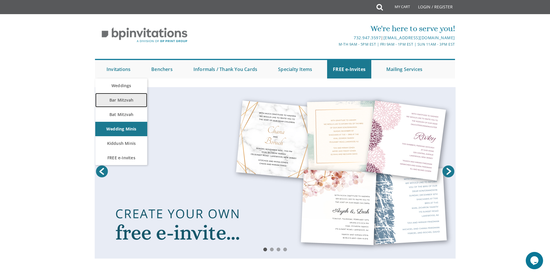
click at [125, 100] on link "Bar Mitzvah" at bounding box center [121, 100] width 52 height 14
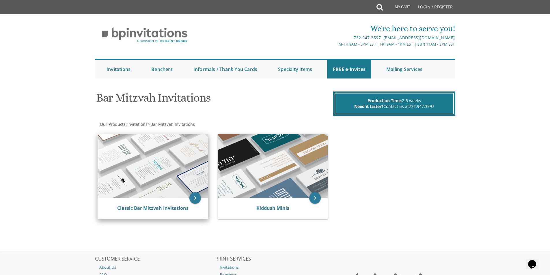
click at [150, 166] on img at bounding box center [153, 166] width 110 height 64
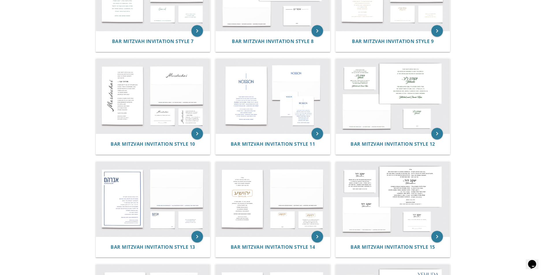
scroll to position [318, 0]
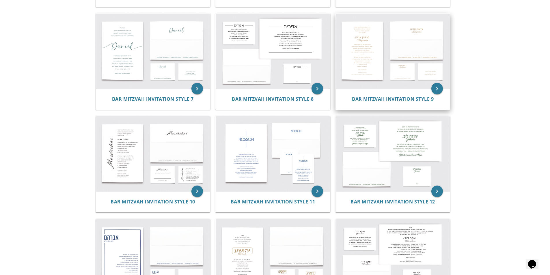
click at [384, 44] on img at bounding box center [393, 51] width 114 height 75
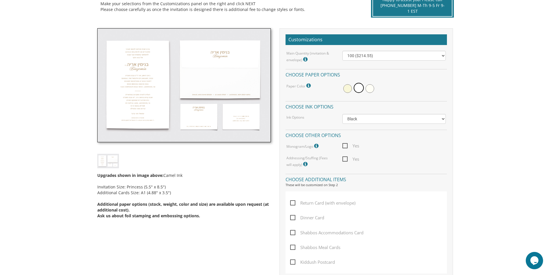
scroll to position [173, 0]
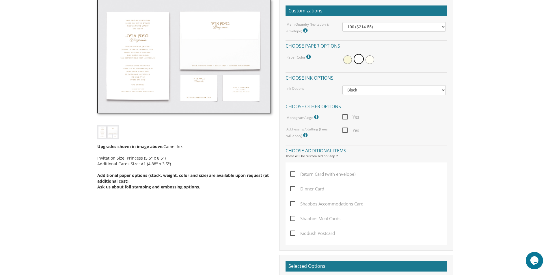
click at [295, 233] on span "Kiddush Postcard" at bounding box center [312, 233] width 45 height 7
click at [294, 233] on input "Kiddush Postcard" at bounding box center [292, 233] width 4 height 4
checkbox input "true"
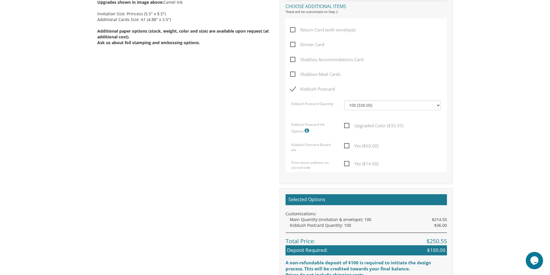
scroll to position [462, 0]
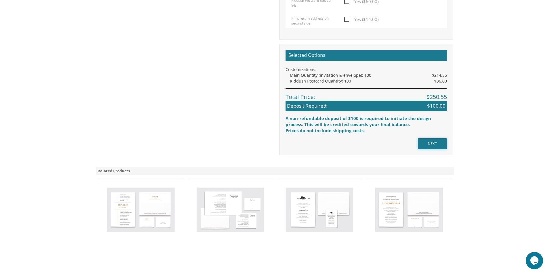
click at [439, 139] on input "NEXT" at bounding box center [432, 143] width 29 height 11
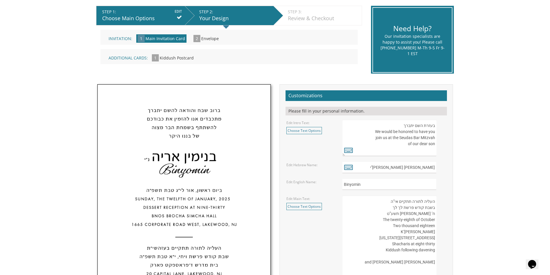
scroll to position [144, 0]
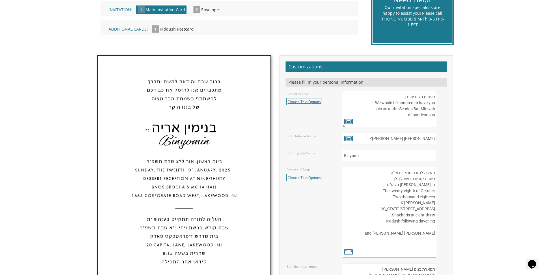
click at [305, 101] on link "Choose Text Options" at bounding box center [305, 101] width 36 height 7
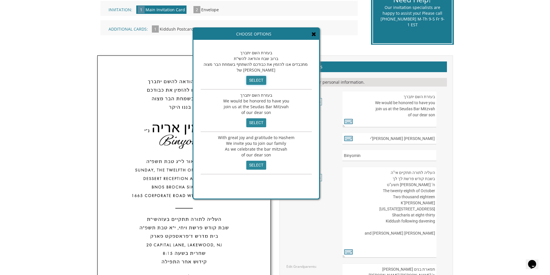
click at [253, 78] on input "select" at bounding box center [256, 80] width 20 height 9
type textarea "בעזרת השם יתברך ברוב שבח והודאה להשי”ת מתכבדים אנו להזמין את כבודכם להשתתף בשמח…"
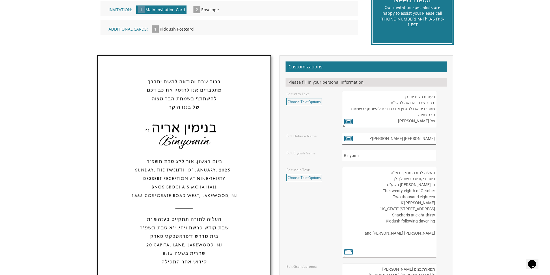
drag, startPoint x: 416, startPoint y: 140, endPoint x: 437, endPoint y: 139, distance: 20.5
click at [437, 139] on div "בנימין אריה נ"י" at bounding box center [394, 138] width 103 height 11
type input "יהודה נ"י"
drag, startPoint x: 374, startPoint y: 155, endPoint x: 330, endPoint y: 159, distance: 44.1
click at [330, 159] on div "Edit English Name: Binyomin" at bounding box center [366, 155] width 168 height 11
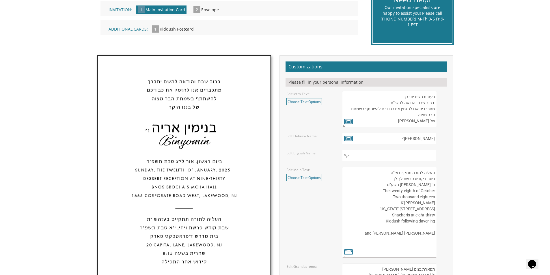
type input "Y"
type input "Yehuda"
click at [377, 181] on textarea "העליה לתורה תתקיים אי”ה בשבת קודש פרשת לך לך ח’ חשון תשע”ט The twenty-eighth of…" at bounding box center [390, 212] width 94 height 91
drag, startPoint x: 391, startPoint y: 179, endPoint x: 443, endPoint y: 218, distance: 65.4
click at [401, 180] on textarea "העליה לתורה תתקיים אי”ה בשבת קודש פרשת לך לך ח’ חשון תשע”ט The twenty-eighth of…" at bounding box center [390, 212] width 94 height 91
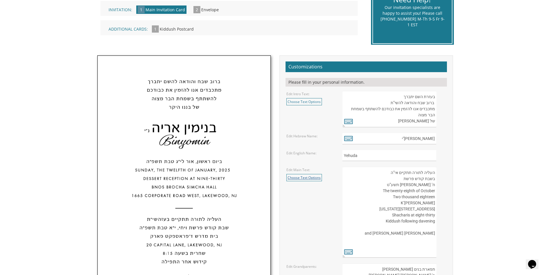
click at [312, 174] on link "Choose Text Options" at bounding box center [305, 177] width 36 height 7
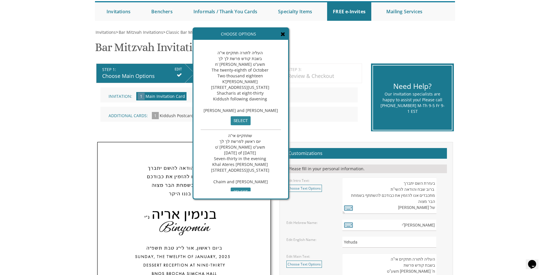
scroll to position [29, 0]
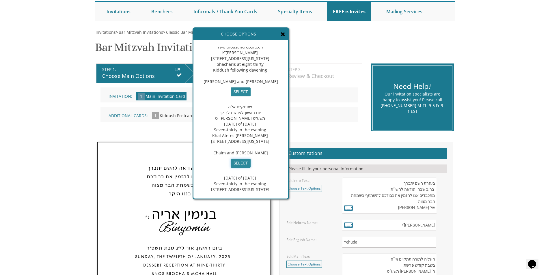
click at [251, 168] on input "select" at bounding box center [241, 163] width 20 height 9
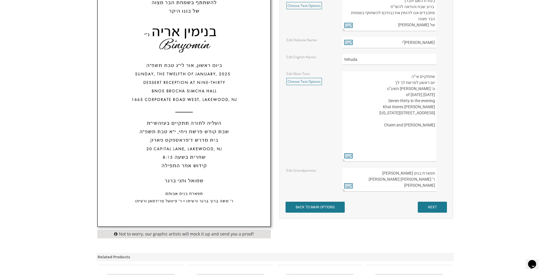
drag, startPoint x: 401, startPoint y: 86, endPoint x: 418, endPoint y: 87, distance: 17.1
click at [418, 87] on textarea "העליה לתורה תתקיים אי”ה בשבת קודש פרשת לך לך ח’ חשון תשע”ט The twenty-eighth of…" at bounding box center [390, 116] width 94 height 91
drag, startPoint x: 410, startPoint y: 85, endPoint x: 405, endPoint y: 84, distance: 5.3
click at [410, 85] on textarea "העליה לתורה תתקיים אי”ה בשבת קודש פרשת לך לך ח’ חשון תשע”ט The twenty-eighth of…" at bounding box center [390, 116] width 94 height 91
drag, startPoint x: 393, startPoint y: 84, endPoint x: 425, endPoint y: 85, distance: 32.1
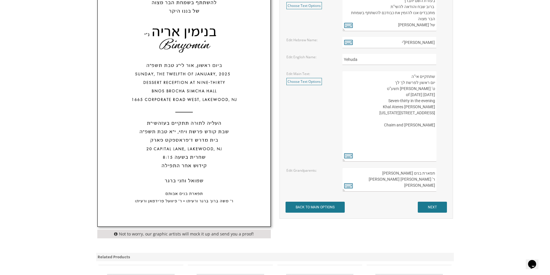
click at [425, 85] on textarea "העליה לתורה תתקיים אי”ה בשבת קודש פרשת לך לך ח’ חשון תשע”ט The twenty-eighth of…" at bounding box center [390, 116] width 94 height 91
click at [412, 82] on textarea "העליה לתורה תתקיים אי”ה בשבת קודש פרשת לך לך ח’ חשון תשע”ט The twenty-eighth of…" at bounding box center [390, 116] width 94 height 91
drag, startPoint x: 419, startPoint y: 83, endPoint x: 428, endPoint y: 85, distance: 9.4
click at [428, 85] on textarea "העליה לתורה תתקיים אי”ה בשבת קודש פרשת לך לך ח’ חשון תשע”ט The twenty-eighth of…" at bounding box center [390, 116] width 94 height 91
drag, startPoint x: 399, startPoint y: 83, endPoint x: 404, endPoint y: 83, distance: 4.6
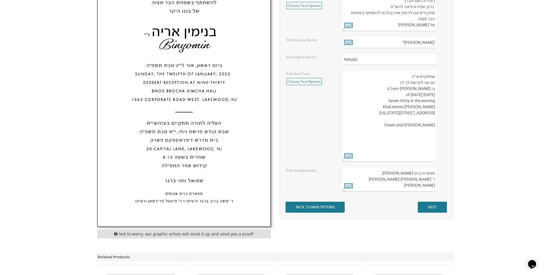
click at [404, 83] on textarea "העליה לתורה תתקיים אי”ה בשבת קודש פרשת לך לך ח’ חשון תשע”ט The twenty-eighth of…" at bounding box center [390, 116] width 94 height 91
click at [402, 82] on textarea "העליה לתורה תתקיים אי”ה בשבת קודש פרשת לך לך ח’ חשון תשע”ט The twenty-eighth of…" at bounding box center [390, 116] width 94 height 91
click at [398, 83] on textarea "העליה לתורה תתקיים אי”ה בשבת קודש פרשת לך לך ח’ חשון תשע”ט The twenty-eighth of…" at bounding box center [390, 116] width 94 height 91
drag, startPoint x: 422, startPoint y: 89, endPoint x: 437, endPoint y: 89, distance: 15.6
click at [437, 89] on div "העליה לתורה תתקיים אי”ה בשבת קודש פרשת לך לך ח’ חשון תשע”ט The twenty-eighth of…" at bounding box center [394, 116] width 103 height 91
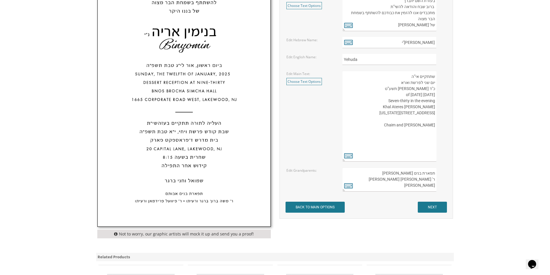
click at [407, 89] on textarea "העליה לתורה תתקיים אי”ה בשבת קודש פרשת לך לך ח’ חשון תשע”ט The twenty-eighth of…" at bounding box center [390, 116] width 94 height 91
drag, startPoint x: 358, startPoint y: 95, endPoint x: 418, endPoint y: 97, distance: 59.6
click at [418, 97] on textarea "העליה לתורה תתקיים אי”ה בשבת קודש פרשת לך לך ח’ חשון תשע”ט The twenty-eighth of…" at bounding box center [390, 116] width 94 height 91
click at [416, 103] on textarea "העליה לתורה תתקיים אי”ה בשבת קודש פרשת לך לך ח’ חשון תשע”ט The twenty-eighth of…" at bounding box center [390, 116] width 94 height 91
drag, startPoint x: 359, startPoint y: 94, endPoint x: 437, endPoint y: 97, distance: 77.8
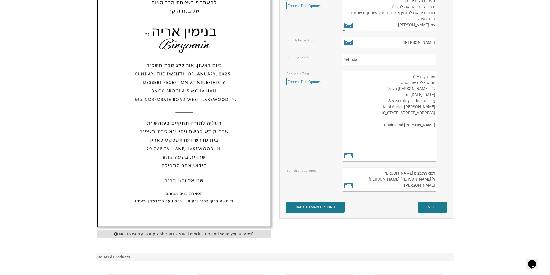
click at [437, 97] on div "העליה לתורה תתקיים אי”ה בשבת קודש פרשת לך לך ח’ חשון תשע”ט The twenty-eighth of…" at bounding box center [394, 116] width 103 height 91
drag, startPoint x: 400, startPoint y: 107, endPoint x: 441, endPoint y: 114, distance: 41.8
click at [441, 114] on div "העליה לתורה תתקיים אי”ה בשבת קודש פרשת לך לך ח’ חשון תשע”ט The twenty-eighth of…" at bounding box center [394, 116] width 103 height 91
click at [418, 120] on textarea "העליה לתורה תתקיים אי”ה בשבת קודש פרשת לך לך ח’ חשון תשע”ט The twenty-eighth of…" at bounding box center [390, 116] width 94 height 91
drag, startPoint x: 401, startPoint y: 107, endPoint x: 439, endPoint y: 120, distance: 40.9
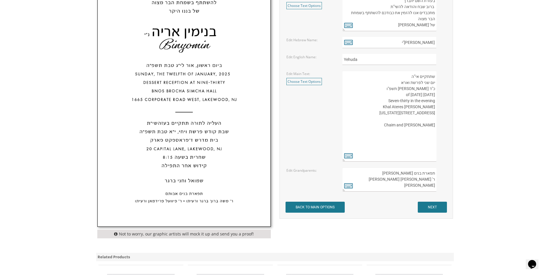
click at [439, 120] on div "העליה לתורה תתקיים אי”ה בשבת קודש פרשת לך לך ח’ חשון תשע”ט The twenty-eighth of…" at bounding box center [394, 116] width 103 height 91
click at [423, 118] on textarea "העליה לתורה תתקיים אי”ה בשבת קודש פרשת לך לך ח’ חשון תשע”ט The twenty-eighth of…" at bounding box center [390, 116] width 94 height 91
drag, startPoint x: 414, startPoint y: 136, endPoint x: 420, endPoint y: 131, distance: 7.1
click at [414, 136] on textarea "העליה לתורה תתקיים אי”ה בשבת קודש פרשת לך לך ח’ חשון תשע”ט The twenty-eighth of…" at bounding box center [390, 116] width 94 height 91
drag, startPoint x: 435, startPoint y: 128, endPoint x: 339, endPoint y: 104, distance: 98.7
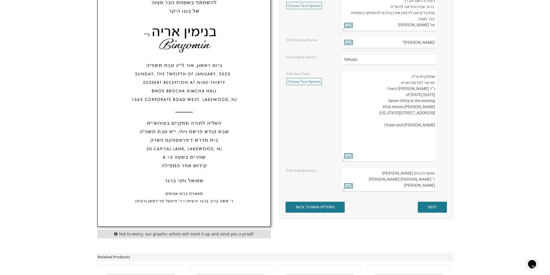
click at [335, 103] on div "Edit Main Text: Choose Text Options העליה לתורה תתקיים אי”ה בשבת קודש פרשת לך ל…" at bounding box center [366, 116] width 168 height 91
click at [425, 141] on textarea "העליה לתורה תתקיים אי”ה בשבת קודש פרשת לך לך ח’ חשון תשע”ט The twenty-eighth of…" at bounding box center [390, 116] width 94 height 91
drag, startPoint x: 435, startPoint y: 125, endPoint x: 336, endPoint y: 108, distance: 101.0
click at [336, 108] on div "Edit Main Text: Choose Text Options העליה לתורה תתקיים אי”ה בשבת קודש פרשת לך ל…" at bounding box center [366, 116] width 168 height 91
click at [442, 147] on div "העליה לתורה תתקיים אי”ה בשבת קודש פרשת לך לך ח’ חשון תשע”ט The twenty-eighth of…" at bounding box center [394, 116] width 103 height 91
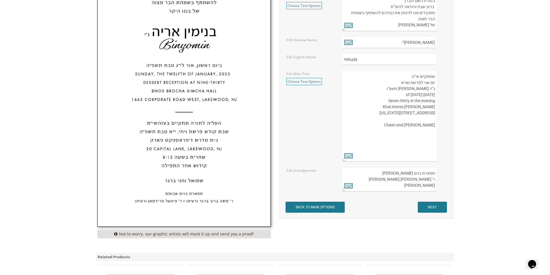
click at [435, 124] on textarea "העליה לתורה תתקיים אי”ה בשבת קודש פרשת לך לך ח’ חשון תשע”ט The twenty-eighth of…" at bounding box center [390, 116] width 94 height 91
drag, startPoint x: 427, startPoint y: 109, endPoint x: 444, endPoint y: 127, distance: 24.5
click at [444, 127] on div "העליה לתורה תתקיים אי”ה בשבת קודש פרשת לך לך ח’ חשון תשע”ט The twenty-eighth of…" at bounding box center [394, 116] width 103 height 91
drag, startPoint x: 401, startPoint y: 107, endPoint x: 443, endPoint y: 109, distance: 41.7
click at [443, 109] on div "העליה לתורה תתקיים אי”ה בשבת קודש פרשת לך לך ח’ חשון תשע”ט The twenty-eighth of…" at bounding box center [394, 116] width 103 height 91
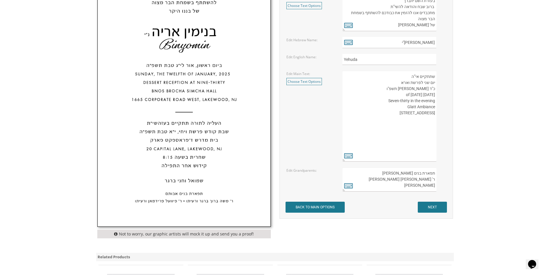
drag, startPoint x: 428, startPoint y: 113, endPoint x: 435, endPoint y: 115, distance: 7.7
click at [435, 115] on textarea "העליה לתורה תתקיים אי”ה בשבת קודש פרשת לך לך ח’ חשון תשע”ט The twenty-eighth of…" at bounding box center [390, 116] width 94 height 91
click at [368, 114] on textarea "העליה לתורה תתקיים אי”ה בשבת קודש פרשת לך לך ח’ חשון תשע”ט The twenty-eighth of…" at bounding box center [390, 116] width 94 height 91
click at [373, 115] on textarea "העליה לתורה תתקיים אי”ה בשבת קודש פרשת לך לך ח’ חשון תשע”ט The twenty-eighth of…" at bounding box center [390, 116] width 94 height 91
click at [370, 113] on textarea "העליה לתורה תתקיים אי”ה בשבת קודש פרשת לך לך ח’ חשון תשע”ט The twenty-eighth of…" at bounding box center [390, 116] width 94 height 91
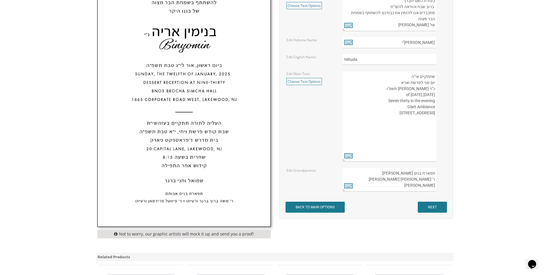
click at [435, 111] on textarea "העליה לתורה תתקיים אי”ה בשבת קודש פרשת לך לך ח’ חשון תשע”ט The twenty-eighth of…" at bounding box center [390, 116] width 94 height 91
click at [418, 132] on textarea "העליה לתורה תתקיים אי”ה בשבת קודש פרשת לך לך ח’ חשון תשע”ט The twenty-eighth of…" at bounding box center [390, 116] width 94 height 91
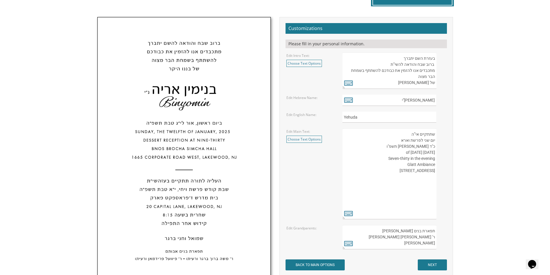
scroll to position [212, 0]
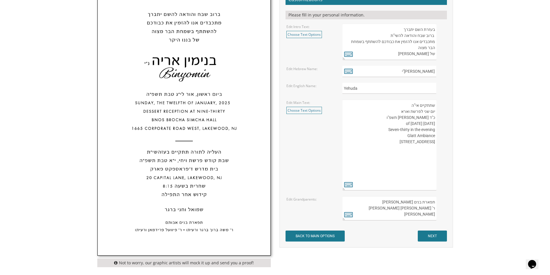
type textarea "שתתקיים אי”ה יום שני לפרשת וארא כ"ד טבת תשפ"ו Monday, the twelfth of January, 2…"
drag, startPoint x: 431, startPoint y: 210, endPoint x: 393, endPoint y: 211, distance: 38.4
click at [393, 211] on textarea "תפארת בנים אבותם ר' משה ברוך ברגר ורעיתו ר' פיוועל פרידמאן ורעיתו" at bounding box center [390, 208] width 94 height 24
click at [423, 209] on textarea "תפארת בנים אבותם ר' משה ברוך ברגר ורעיתו ר' פיוועל פרידמאן ורעיתו" at bounding box center [390, 208] width 94 height 24
click at [435, 203] on textarea "תפארת בנים אבותם ר' משה ברוך ברגר ורעיתו ר' פיוועל פרידמאן ורעיתו" at bounding box center [390, 208] width 94 height 24
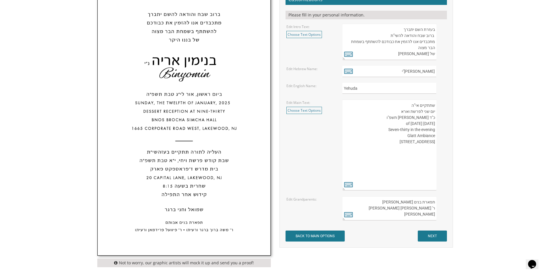
click at [400, 204] on textarea "תפארת בנים אבותם ר' משה ברוך ברגר ורעיתו ר' פיוועל פרידמאן ורעיתו" at bounding box center [390, 208] width 94 height 24
type textarea "תפארת בנים אבותם ר' משה ברוך ברגר ורעיתו ר' פיוועל פרידמאן ורעיתו"
click at [349, 214] on icon at bounding box center [348, 215] width 9 height 8
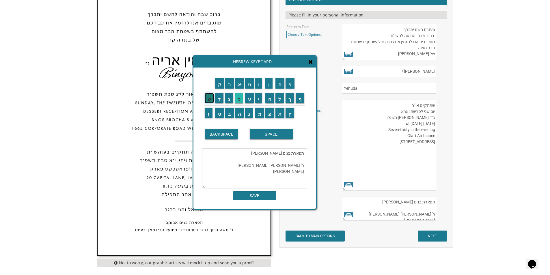
drag, startPoint x: 207, startPoint y: 98, endPoint x: 235, endPoint y: 99, distance: 27.7
click at [207, 99] on input "ש" at bounding box center [209, 98] width 9 height 10
click at [260, 83] on input "ו" at bounding box center [258, 83] width 7 height 10
click at [209, 99] on input "ש" at bounding box center [209, 98] width 9 height 10
click at [251, 114] on input "נ" at bounding box center [249, 113] width 8 height 10
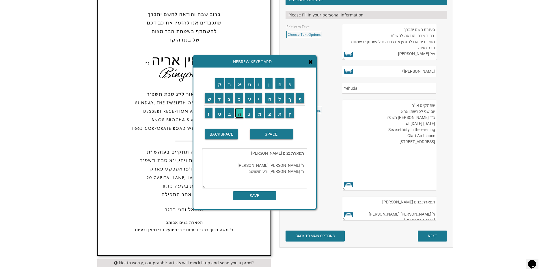
click at [240, 112] on input "ה" at bounding box center [239, 113] width 9 height 10
click at [274, 171] on textarea "תפארת בנים אבותם ר' משה ברוך ברגר ורעיתו ר' פיוועל פרידמאן ורעיתושושנה" at bounding box center [254, 169] width 105 height 40
drag, startPoint x: 261, startPoint y: 172, endPoint x: 306, endPoint y: 165, distance: 45.3
click at [306, 165] on textarea "תפארת בנים אבותם ר' משה ברוך ברגר ורעיתו ר' פיוועל פרידמאן ורעיתושושנה" at bounding box center [254, 169] width 105 height 40
click at [290, 161] on textarea "תפארת בנים אבותם שושנה" at bounding box center [254, 169] width 105 height 40
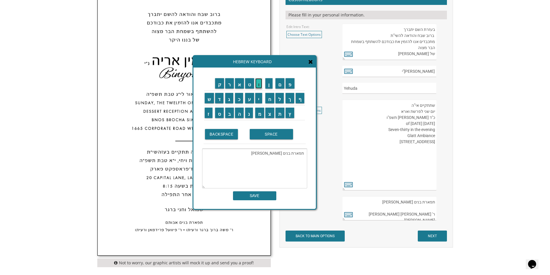
click at [258, 84] on input "ו" at bounding box center [258, 83] width 7 height 10
click at [259, 101] on input "י" at bounding box center [258, 98] width 7 height 10
click at [221, 114] on input "ס" at bounding box center [219, 113] width 9 height 10
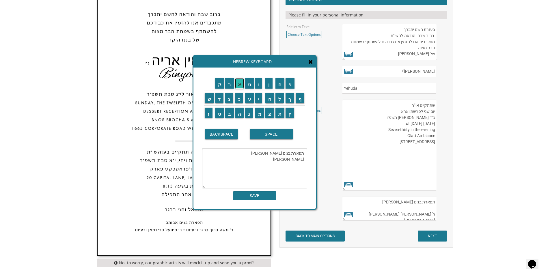
click at [238, 83] on input "א" at bounding box center [239, 83] width 9 height 10
click at [208, 96] on input "ש" at bounding box center [209, 98] width 9 height 10
click at [279, 113] on input "ת" at bounding box center [280, 113] width 9 height 10
click at [265, 133] on input "SPACE" at bounding box center [271, 134] width 43 height 10
click at [229, 115] on input "ב" at bounding box center [229, 113] width 9 height 10
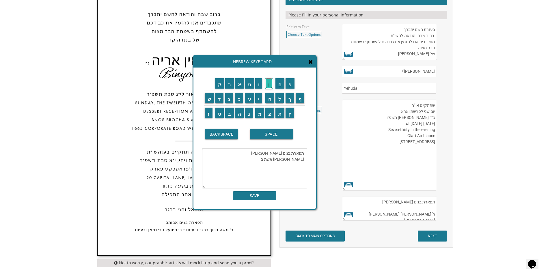
click at [270, 84] on input "ן" at bounding box center [269, 83] width 7 height 10
click at [271, 114] on input "צ" at bounding box center [270, 113] width 9 height 10
click at [261, 99] on input "י" at bounding box center [258, 98] width 7 height 10
click at [260, 87] on input "ו" at bounding box center [258, 83] width 7 height 10
click at [272, 84] on input "ן" at bounding box center [269, 83] width 7 height 10
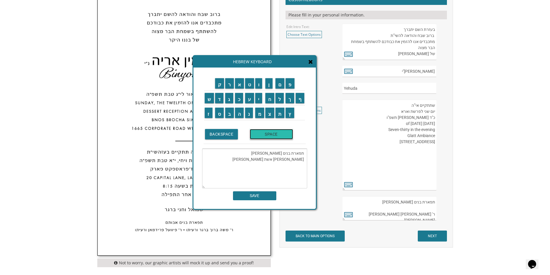
click at [263, 137] on input "SPACE" at bounding box center [271, 134] width 43 height 10
click at [208, 114] on input "ז" at bounding box center [209, 113] width 8 height 10
click at [281, 100] on input "ל" at bounding box center [280, 98] width 9 height 10
click at [241, 83] on input "א" at bounding box center [239, 83] width 9 height 10
click at [227, 111] on input "ב" at bounding box center [229, 113] width 9 height 10
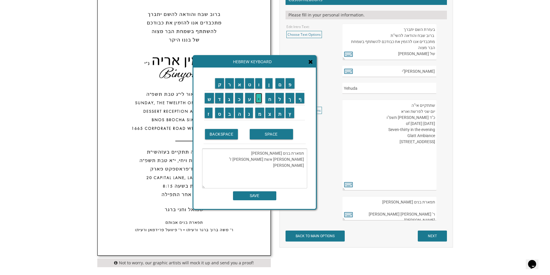
click at [257, 99] on input "י" at bounding box center [258, 98] width 7 height 10
click at [227, 100] on input "ג" at bounding box center [229, 98] width 8 height 10
click at [221, 98] on input "ד" at bounding box center [219, 98] width 9 height 10
click at [259, 83] on input "ו" at bounding box center [258, 83] width 7 height 10
click at [230, 84] on input "ר" at bounding box center [229, 83] width 9 height 10
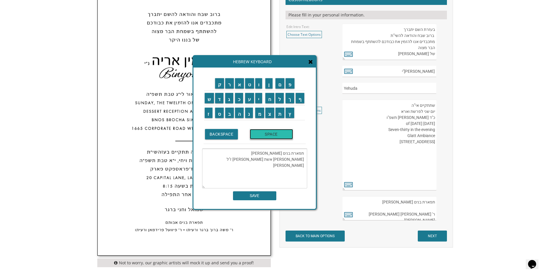
click at [275, 134] on input "SPACE" at bounding box center [271, 134] width 43 height 10
click at [208, 114] on input "ז" at bounding box center [209, 113] width 8 height 10
click at [261, 100] on input "י" at bounding box center [258, 98] width 7 height 10
click at [208, 97] on input "ש" at bounding box center [209, 98] width 9 height 10
click at [238, 84] on input "א" at bounding box center [239, 83] width 9 height 10
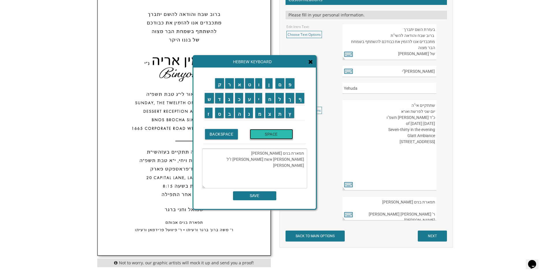
click at [270, 138] on input "SPACE" at bounding box center [271, 134] width 43 height 10
click at [230, 101] on input "ג" at bounding box center [229, 98] width 8 height 10
click at [282, 99] on input "ל" at bounding box center [280, 98] width 9 height 10
click at [260, 99] on input "י" at bounding box center [258, 98] width 7 height 10
drag, startPoint x: 219, startPoint y: 85, endPoint x: 243, endPoint y: 99, distance: 27.8
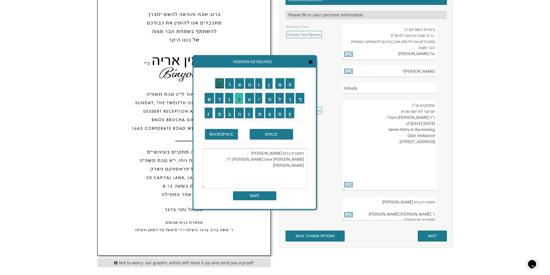
click at [219, 85] on input "ק" at bounding box center [219, 83] width 9 height 10
click at [281, 138] on input "SPACE" at bounding box center [271, 134] width 43 height 10
click at [261, 86] on input "ו" at bounding box center [258, 83] width 7 height 10
click at [228, 86] on input "ר" at bounding box center [229, 83] width 9 height 10
click at [249, 100] on input "ע" at bounding box center [249, 98] width 9 height 10
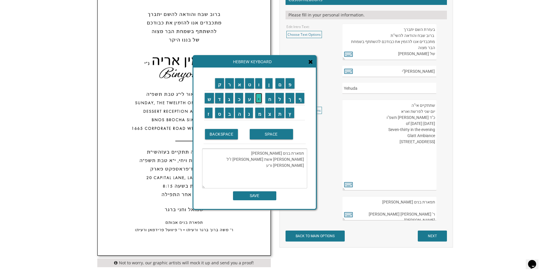
click at [260, 97] on input "י" at bounding box center [258, 98] width 7 height 10
click at [279, 114] on input "ת" at bounding box center [280, 113] width 9 height 10
click at [259, 84] on input "ו" at bounding box center [258, 83] width 7 height 10
click at [263, 114] on input "מ" at bounding box center [259, 113] width 9 height 10
click at [207, 98] on input "ש" at bounding box center [209, 98] width 9 height 10
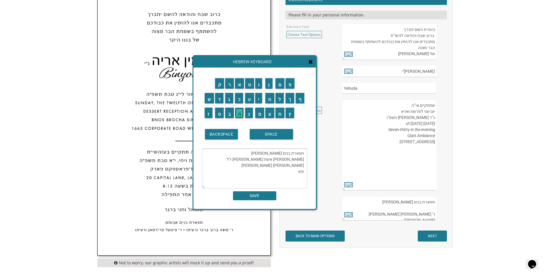
click at [240, 114] on input "ה" at bounding box center [239, 113] width 9 height 10
click at [266, 136] on input "SPACE" at bounding box center [271, 134] width 43 height 10
click at [211, 98] on input "ש" at bounding box center [209, 98] width 9 height 10
click at [278, 99] on input "ל" at bounding box center [280, 98] width 9 height 10
click at [248, 99] on input "ע" at bounding box center [249, 98] width 9 height 10
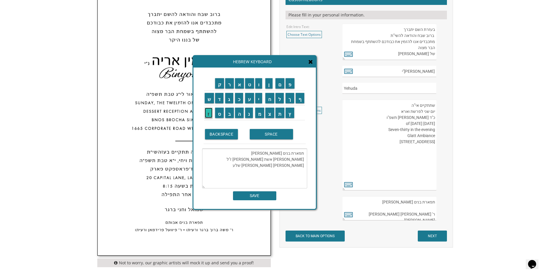
click at [208, 113] on input "ז" at bounding box center [209, 113] width 8 height 10
click at [261, 99] on input "י" at bounding box center [258, 98] width 7 height 10
click at [249, 113] on input "נ" at bounding box center [249, 113] width 8 height 10
click at [229, 99] on input "ג" at bounding box center [229, 98] width 8 height 10
click at [251, 100] on input "ע" at bounding box center [249, 98] width 9 height 10
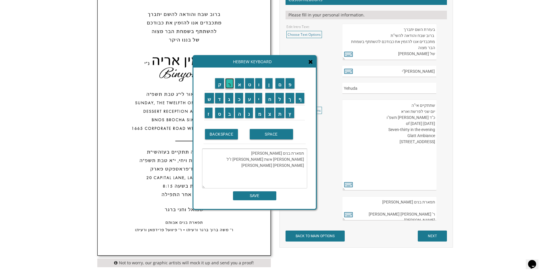
click at [229, 85] on input "ר" at bounding box center [229, 83] width 9 height 10
click at [258, 83] on input "ו" at bounding box center [258, 83] width 7 height 10
click at [228, 85] on input "ר" at bounding box center [229, 83] width 9 height 10
click at [248, 103] on input "ע" at bounding box center [249, 98] width 9 height 10
click at [259, 100] on input "י" at bounding box center [258, 98] width 7 height 10
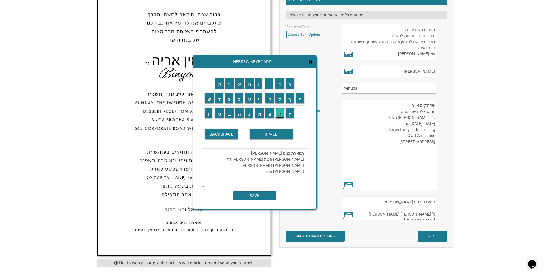
click at [280, 113] on input "ת" at bounding box center [280, 113] width 9 height 10
click at [258, 85] on input "ו" at bounding box center [258, 83] width 7 height 10
click at [262, 99] on input "י" at bounding box center [258, 98] width 7 height 10
click at [270, 100] on input "ח" at bounding box center [270, 98] width 9 height 10
click at [257, 98] on input "י" at bounding box center [258, 98] width 7 height 10
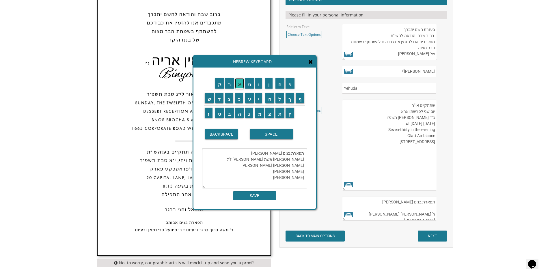
click at [242, 84] on input "א" at bounding box center [239, 83] width 9 height 10
click at [279, 98] on input "ל" at bounding box center [280, 98] width 9 height 10
click at [272, 138] on input "SPACE" at bounding box center [271, 134] width 43 height 10
click at [258, 98] on input "י" at bounding box center [258, 98] width 7 height 10
click at [261, 83] on input "ו" at bounding box center [258, 83] width 7 height 10
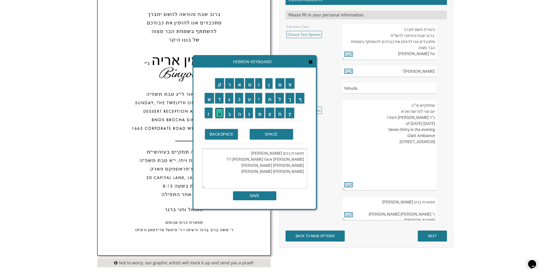
click at [218, 116] on input "ס" at bounding box center [219, 113] width 9 height 10
click at [301, 102] on input "ף" at bounding box center [300, 98] width 9 height 10
click at [273, 133] on input "SPACE" at bounding box center [271, 134] width 43 height 10
click at [261, 84] on input "ו" at bounding box center [258, 83] width 7 height 10
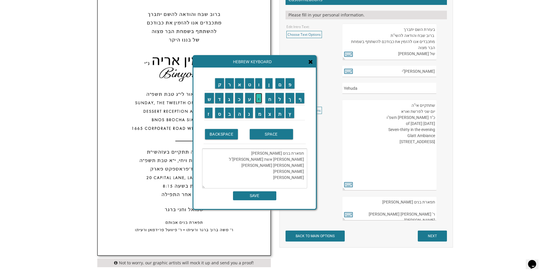
click at [259, 101] on input "י" at bounding box center [258, 98] width 7 height 10
click at [220, 114] on input "ס" at bounding box center [219, 113] width 9 height 10
click at [268, 135] on input "SPACE" at bounding box center [271, 134] width 43 height 10
click at [261, 85] on input "ו" at bounding box center [258, 83] width 7 height 10
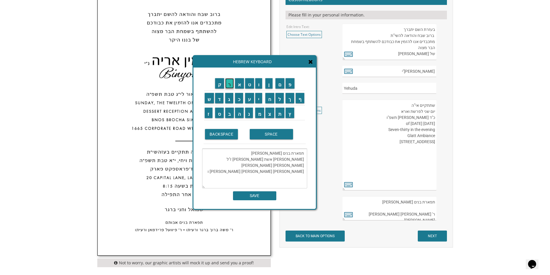
click at [229, 86] on input "ר" at bounding box center [229, 83] width 9 height 10
click at [249, 99] on input "ע" at bounding box center [249, 98] width 9 height 10
click at [259, 98] on input "י" at bounding box center [258, 98] width 7 height 10
click at [281, 118] on input "ת" at bounding box center [280, 113] width 9 height 10
click at [258, 83] on input "ו" at bounding box center [258, 83] width 7 height 10
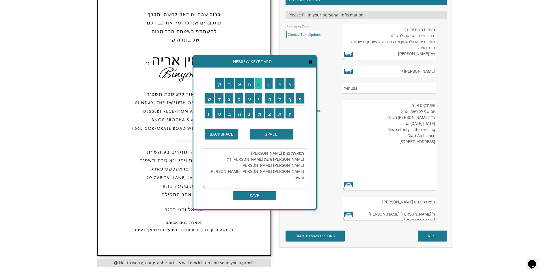
type textarea "תפארת בנים אבותם שושנה ווייס אשת בןציון ז"ל אביגדור זישא גליק ורעיתו משה שלעזינ…"
click at [260, 195] on input "SAVE" at bounding box center [254, 196] width 43 height 9
type textarea "תפארת בנים אבותם שושנה ווייס אשת בןציון ז"ל אביגדור זישא גליק ורעיתו משה שלעזינ…"
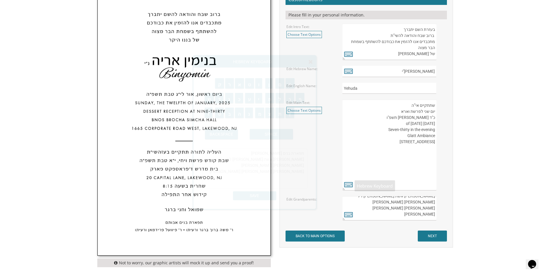
scroll to position [270, 0]
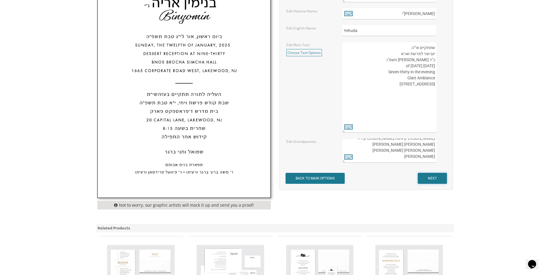
click at [426, 176] on input "NEXT" at bounding box center [432, 178] width 29 height 11
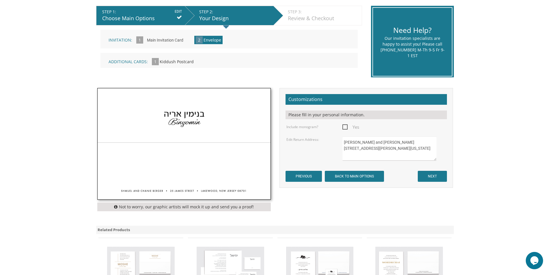
scroll to position [87, 0]
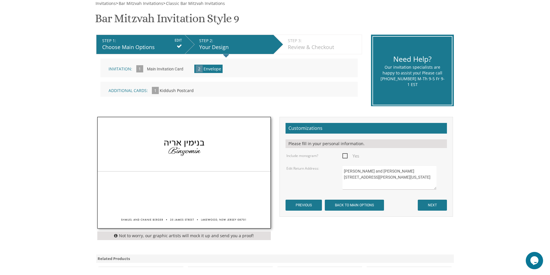
drag, startPoint x: 404, startPoint y: 184, endPoint x: 329, endPoint y: 165, distance: 77.7
click at [329, 165] on form "Customizations Please fill in your personal information. Include monogram? Yes …" at bounding box center [367, 167] width 162 height 88
click at [398, 182] on textarea "Shmuel and Chanie Berger 25 James Street Lakewood, New Jersey 08701" at bounding box center [390, 178] width 94 height 24
drag, startPoint x: 373, startPoint y: 178, endPoint x: 322, endPoint y: 170, distance: 51.5
click at [322, 170] on div "Edit Return Address: Shmuel and Chanie Berger 25 James Street Lakewood, New Jer…" at bounding box center [366, 178] width 168 height 24
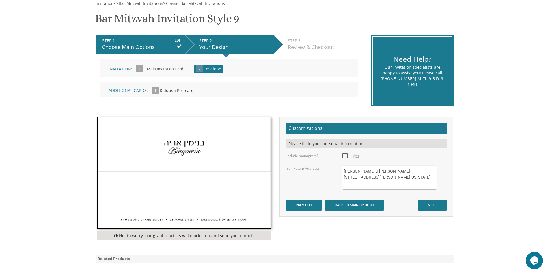
type textarea "Yitzchok & Rochel Leah Schlesinger 16 Grandview Dr Lakewood, New Jersey 08701"
click at [427, 204] on input "NEXT" at bounding box center [432, 205] width 29 height 11
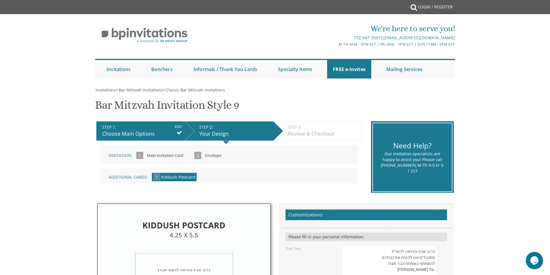
scroll to position [116, 0]
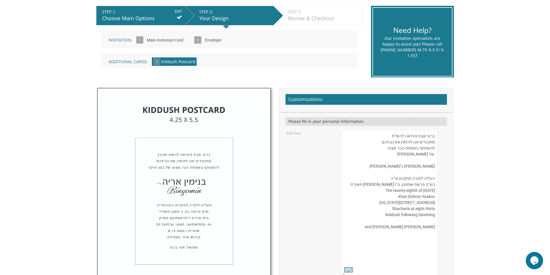
click at [433, 176] on textarea "ברוב שבח והודאה להשי"ת מתכבדים אנו להזמין את כבודכם להשתתף בשמחת הבר מצוה של בנ…" at bounding box center [390, 203] width 94 height 146
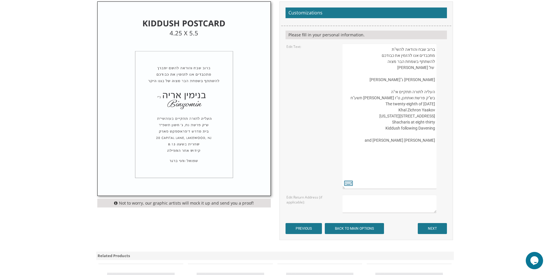
drag, startPoint x: 435, startPoint y: 80, endPoint x: 419, endPoint y: 79, distance: 15.9
click at [419, 79] on textarea "ברוב שבח והודאה להשי"ת מתכבדים אנו להזמין את כבודכם להשתתף בשמחת הבר מצוה של בנ…" at bounding box center [390, 117] width 94 height 146
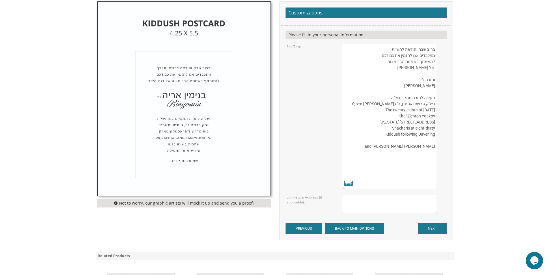
click at [435, 80] on textarea "ברוב שבח והודאה להשי"ת מתכבדים אנו להזמין את כבודכם להשתתף בשמחת הבר מצוה של בנ…" at bounding box center [390, 117] width 94 height 146
click at [434, 81] on textarea "ברוב שבח והודאה להשי"ת מתכבדים אנו להזמין את כבודכם להשתתף בשמחת הבר מצוה של בנ…" at bounding box center [390, 117] width 94 height 146
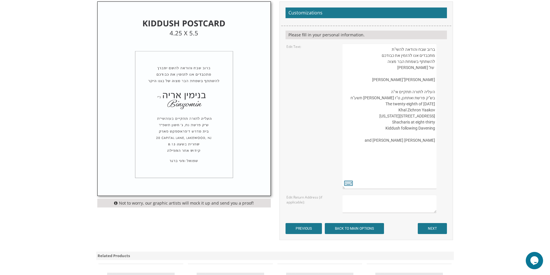
drag, startPoint x: 409, startPoint y: 86, endPoint x: 440, endPoint y: 86, distance: 31.8
click at [440, 86] on div "ברוב שבח והודאה להשי"ת מתכבדים אנו להזמין את כבודכם להשתתף בשמחת הבר מצוה של בנ…" at bounding box center [394, 117] width 103 height 146
click at [428, 103] on textarea "ברוב שבח והודאה להשי"ת מתכבדים אנו להזמין את כבודכם להשתתף בשמחת הבר מצוה של בנ…" at bounding box center [390, 117] width 94 height 146
click at [429, 104] on textarea "ברוב שבח והודאה להשי"ת מתכבדים אנו להזמין את כבודכם להשתתף בשמחת הבר מצוה של בנ…" at bounding box center [390, 117] width 94 height 146
type textarea "ברוב שבח והודאה להשי"ת מתכבדים אנו להזמין את כבודכם להשתתף בשמחת הבר מצוה של בנ…"
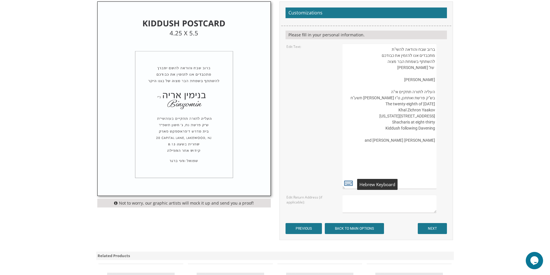
click at [348, 183] on icon at bounding box center [348, 183] width 9 height 8
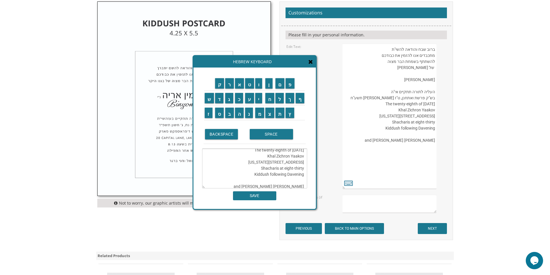
scroll to position [29, 0]
click at [296, 180] on textarea "ברוב שבח והודאה להשי"ת מתכבדים אנו להזמין את כבודכם להשתתף בשמחת הבר מצוה של בנ…" at bounding box center [254, 169] width 105 height 40
click at [294, 181] on textarea "ברוב שבח והודאה להשי"ת מתכבדים אנו להזמין את כבודכם להשתתף בשמחת הבר מצוה של בנ…" at bounding box center [254, 169] width 105 height 40
click at [294, 178] on textarea "ברוב שבח והודאה להשי"ת מתכבדים אנו להזמין את כבודכם להשתתף בשמחת הבר מצוה של בנ…" at bounding box center [254, 169] width 105 height 40
click at [230, 114] on input "ב" at bounding box center [229, 113] width 9 height 10
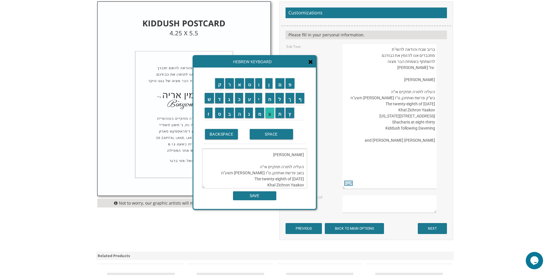
scroll to position [103, 0]
click at [280, 112] on input "ת" at bounding box center [280, 113] width 9 height 10
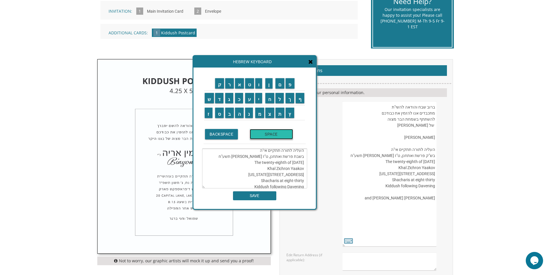
click at [278, 138] on input "SPACE" at bounding box center [271, 134] width 43 height 10
click at [217, 82] on input "ק" at bounding box center [219, 83] width 9 height 10
click at [261, 83] on input "ו" at bounding box center [258, 83] width 7 height 10
click at [217, 99] on input "ד" at bounding box center [219, 98] width 9 height 10
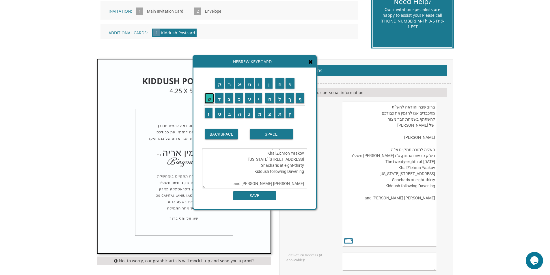
click at [206, 99] on input "ש" at bounding box center [209, 98] width 9 height 10
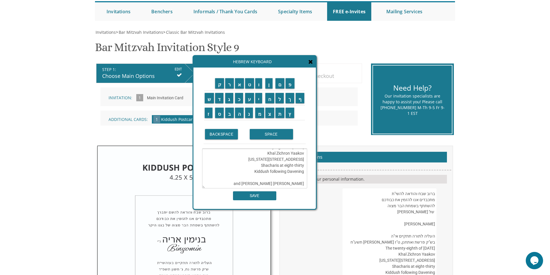
scroll to position [45, 0]
drag, startPoint x: 258, startPoint y: 164, endPoint x: 267, endPoint y: 165, distance: 9.0
click at [267, 165] on textarea "ברוב שבח והודאה להשי"ת מתכבדים אנו להזמין את כבודכם להשתתף בשמחת הבר מצוה של בנ…" at bounding box center [254, 169] width 105 height 40
click at [228, 83] on input "ר" at bounding box center [229, 83] width 9 height 10
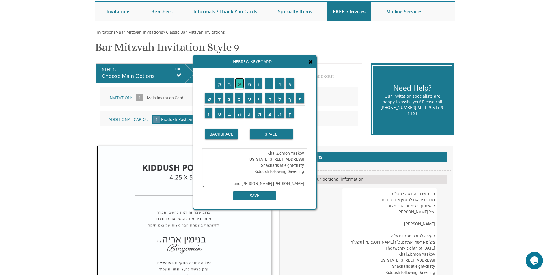
click at [238, 81] on input "א" at bounding box center [239, 83] width 9 height 10
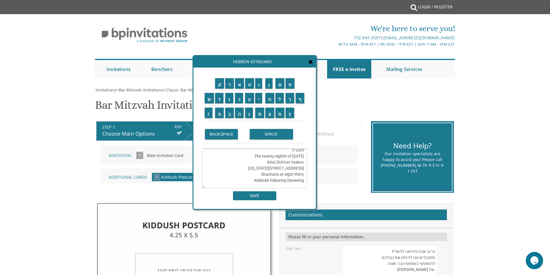
scroll to position [29, 0]
click at [257, 180] on textarea "ברוב שבח והודאה להשי"ת מתכבדים אנו להזמין את כבודכם להשתתף בשמחת הבר מצוה של בנ…" at bounding box center [254, 169] width 105 height 40
click at [254, 179] on textarea "ברוב שבח והודאה להשי"ת מתכבדים אנו להזמין את כבודכם להשתתף בשמחת הבר מצוה של בנ…" at bounding box center [254, 169] width 105 height 40
click at [259, 180] on textarea "ברוב שבח והודאה להשי"ת מתכבדים אנו להזמין את כבודכם להשתתף בשמחת הבר מצוה של בנ…" at bounding box center [254, 169] width 105 height 40
click at [238, 101] on input "כ" at bounding box center [239, 98] width 8 height 10
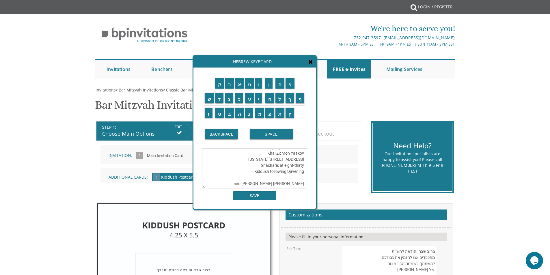
scroll to position [58, 0]
click at [254, 150] on textarea "ברוב שבח והודאה להשי"ת מתכבדים אנו להזמין את כבודכם להשתתף בשמחת הבר מצוה של בנ…" at bounding box center [254, 169] width 105 height 40
click at [218, 97] on input "ד" at bounding box center [219, 98] width 9 height 10
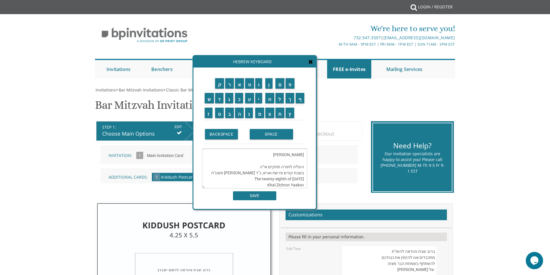
drag, startPoint x: 238, startPoint y: 179, endPoint x: 252, endPoint y: 181, distance: 14.8
click at [252, 181] on textarea "ברוב שבח והודאה להשי"ת מתכבדים אנו להזמין את כבודכם להשתתף בשמחת הבר מצוה של בנ…" at bounding box center [254, 169] width 105 height 40
click at [251, 85] on input "ט" at bounding box center [249, 83] width 9 height 10
click at [228, 114] on input "ב" at bounding box center [229, 113] width 9 height 10
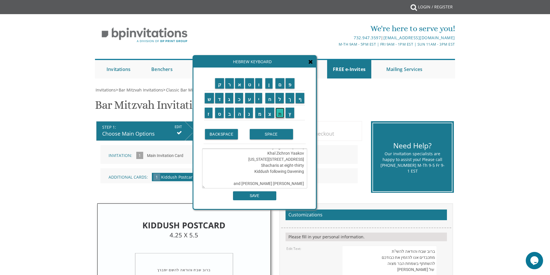
click at [280, 114] on input "ת" at bounding box center [280, 113] width 9 height 10
click at [231, 180] on textarea "ברוב שבח והודאה להשי"ת מתכבדים אנו להזמין את כבודכם להשתתף בשמחת הבר מצוה של בנ…" at bounding box center [254, 169] width 105 height 40
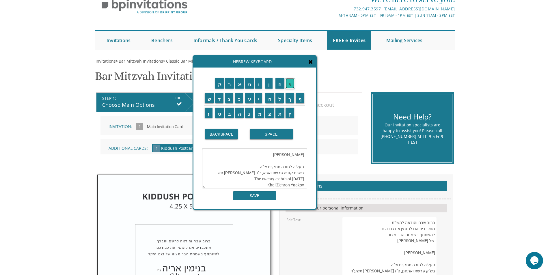
click at [291, 82] on input "פ" at bounding box center [290, 83] width 9 height 10
click at [260, 83] on input "ו" at bounding box center [258, 83] width 7 height 10
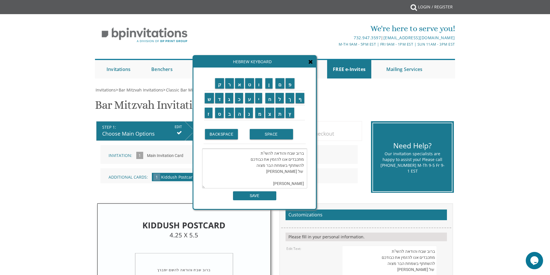
scroll to position [58, 0]
click at [256, 165] on textarea "ברוב שבח והודאה להשי"ת מתכבדים אנו להזמין את כבודכם להשתתף בשמחת הבר מצוה של בנ…" at bounding box center [254, 169] width 105 height 40
click at [253, 160] on textarea "ברוב שבח והודאה להשי"ת מתכבדים אנו להזמין את כבודכם להשתתף בשמחת הבר מצוה של בנ…" at bounding box center [254, 169] width 105 height 40
click at [249, 155] on textarea "ברוב שבח והודאה להשי"ת מתכבדים אנו להזמין את כבודכם להשתתף בשמחת הבר מצוה של בנ…" at bounding box center [254, 169] width 105 height 40
click at [219, 86] on input "ק" at bounding box center [219, 83] width 9 height 10
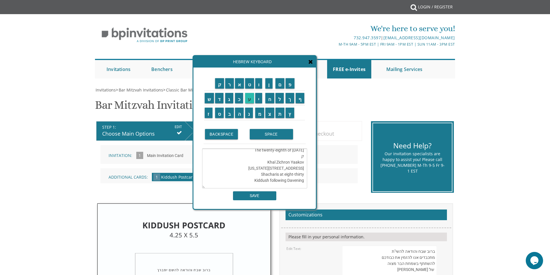
scroll to position [109, 0]
click at [237, 114] on input "ה" at bounding box center [239, 113] width 9 height 10
click at [282, 99] on input "ל" at bounding box center [280, 98] width 9 height 10
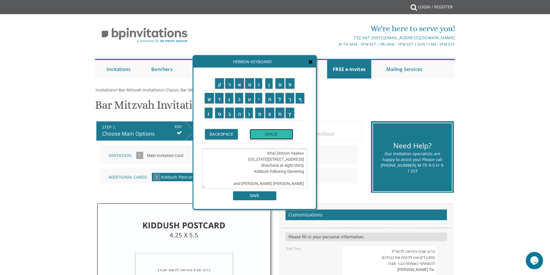
click at [274, 134] on input "SPACE" at bounding box center [271, 134] width 43 height 10
click at [229, 114] on input "ב" at bounding box center [229, 113] width 9 height 10
click at [260, 99] on input "י" at bounding box center [258, 98] width 7 height 10
click at [280, 116] on input "ת" at bounding box center [280, 113] width 9 height 10
click at [273, 133] on input "SPACE" at bounding box center [271, 134] width 43 height 10
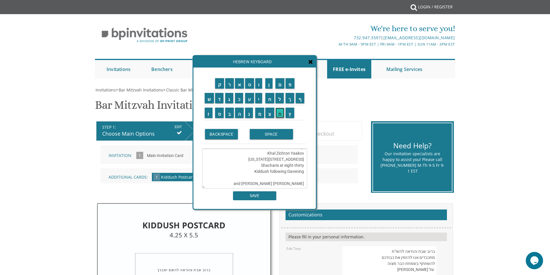
click at [281, 115] on input "ת" at bounding box center [280, 113] width 9 height 10
drag, startPoint x: 292, startPoint y: 83, endPoint x: 283, endPoint y: 87, distance: 10.0
click at [292, 83] on input "פ" at bounding box center [290, 83] width 9 height 10
click at [260, 98] on input "י" at bounding box center [258, 98] width 7 height 10
click at [278, 98] on input "ל" at bounding box center [280, 98] width 9 height 10
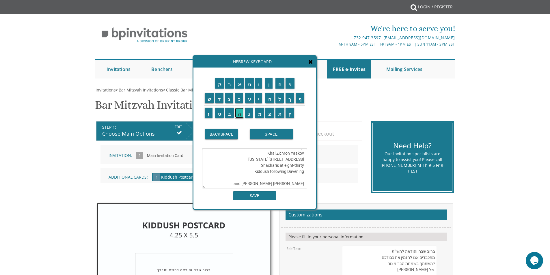
click at [240, 116] on input "ה" at bounding box center [239, 113] width 9 height 10
drag, startPoint x: 272, startPoint y: 176, endPoint x: 302, endPoint y: 162, distance: 32.4
click at [302, 162] on textarea "ברוב שבח והודאה להשי"ת מתכבדים אנו להזמין את כבודכם להשתתף בשמחת הבר מצוה של בנ…" at bounding box center [254, 169] width 105 height 40
click at [305, 162] on textarea "ברוב שבח והודאה להשי"ת מתכבדים אנו להזמין את כבודכם להשתתף בשמחת הבר מצוה של בנ…" at bounding box center [254, 169] width 105 height 40
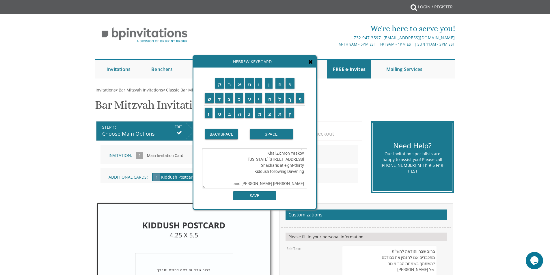
click at [305, 165] on textarea "ברוב שבח והודאה להשי"ת מתכבדים אנו להזמין את כבודכם להשתתף בשמחת הבר מצוה של בנ…" at bounding box center [254, 169] width 105 height 40
click at [256, 159] on textarea "ברוב שבח והודאה להשי"ת מתכבדים אנו להזמין את כבודכם להשתתף בשמחת הבר מצוה של בנ…" at bounding box center [254, 169] width 105 height 40
drag, startPoint x: 242, startPoint y: 157, endPoint x: 309, endPoint y: 160, distance: 67.9
click at [309, 160] on div "ק ר א ט ו ן ם פ ש ד ג כ ע י ח ל" at bounding box center [255, 139] width 123 height 142
click at [278, 158] on textarea "ברוב שבח והודאה להשי"ת מתכבדים אנו להזמין את כבודכם להשתתף בשמחת הבר מצוה של בנ…" at bounding box center [254, 169] width 105 height 40
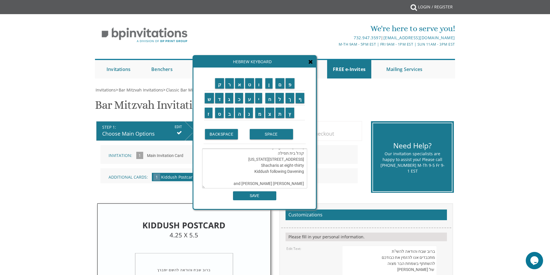
drag, startPoint x: 283, startPoint y: 170, endPoint x: 306, endPoint y: 171, distance: 22.6
click at [306, 171] on textarea "ברוב שבח והודאה להשי"ת מתכבדים אנו להזמין את כבודכם להשתתף בשמחת הבר מצוה של בנ…" at bounding box center [254, 169] width 105 height 40
click at [292, 181] on textarea "ברוב שבח והודאה להשי"ת מתכבדים אנו להזמין את כבודכם להשתתף בשמחת הבר מצוה של בנ…" at bounding box center [254, 169] width 105 height 40
click at [292, 182] on textarea "ברוב שבח והודאה להשי"ת מתכבדים אנו להזמין את כבודכם להשתתף בשמחת הבר מצוה של בנ…" at bounding box center [254, 169] width 105 height 40
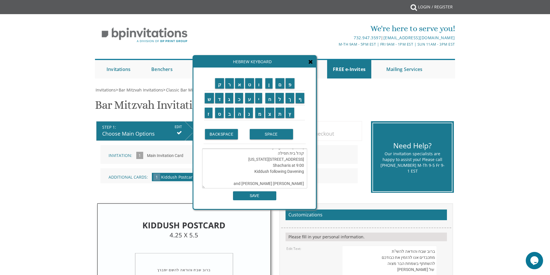
click at [292, 182] on textarea "ברוב שבח והודאה להשי"ת מתכבדים אנו להזמין את כבודכם להשתתף בשמחת הבר מצוה של בנ…" at bounding box center [254, 169] width 105 height 40
click at [260, 98] on input "י" at bounding box center [258, 98] width 7 height 10
click at [269, 116] on input "צ" at bounding box center [270, 113] width 9 height 10
click at [270, 97] on input "ח" at bounding box center [270, 98] width 9 height 10
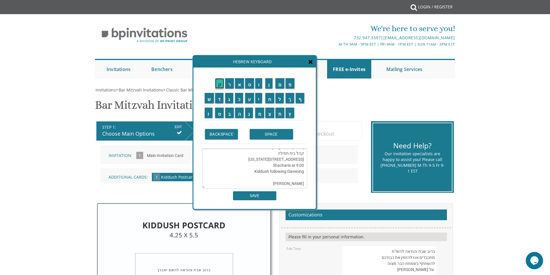
click at [220, 81] on input "ק" at bounding box center [219, 83] width 9 height 10
click at [277, 135] on input "SPACE" at bounding box center [271, 134] width 43 height 10
click at [209, 98] on input "ש" at bounding box center [209, 98] width 9 height 10
click at [282, 98] on input "ל" at bounding box center [280, 98] width 9 height 10
click at [249, 98] on input "ע" at bounding box center [249, 98] width 9 height 10
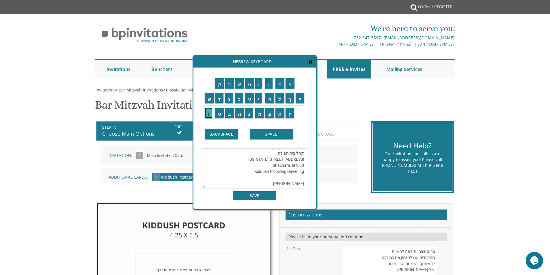
click at [208, 114] on input "ז" at bounding box center [209, 113] width 8 height 10
click at [261, 100] on input "י" at bounding box center [258, 98] width 7 height 10
click at [247, 114] on input "נ" at bounding box center [249, 113] width 8 height 10
click at [227, 100] on input "ג" at bounding box center [229, 98] width 8 height 10
click at [251, 98] on input "ע" at bounding box center [249, 98] width 9 height 10
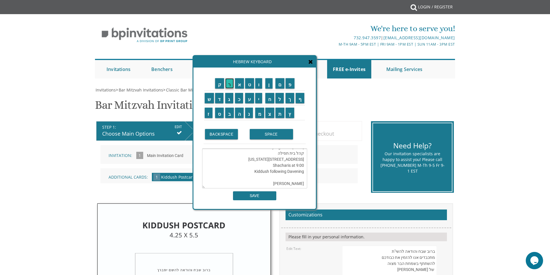
click at [228, 85] on input "ר" at bounding box center [229, 83] width 9 height 10
click at [277, 134] on input "SPACE" at bounding box center [271, 134] width 43 height 10
click at [261, 83] on input "ו" at bounding box center [258, 83] width 7 height 10
click at [227, 84] on input "ר" at bounding box center [229, 83] width 9 height 10
click at [249, 101] on input "ע" at bounding box center [249, 98] width 9 height 10
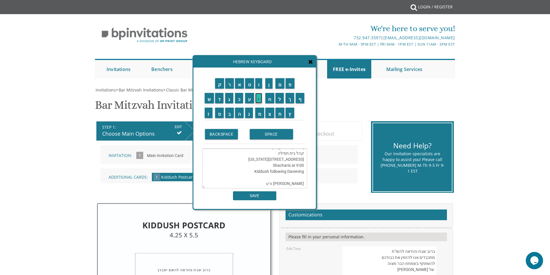
click at [260, 98] on input "י" at bounding box center [258, 98] width 7 height 10
click at [280, 115] on input "ת" at bounding box center [280, 113] width 9 height 10
click at [259, 84] on input "ו" at bounding box center [258, 83] width 7 height 10
type textarea "ברוב שבח והודאה להשי"ת מתכבדים אנו להזמין את כבודכם להשתתף בשמחת הבר מצוה של בנ…"
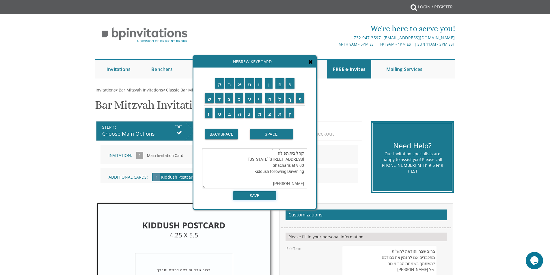
click at [274, 194] on input "SAVE" at bounding box center [254, 196] width 43 height 9
type textarea "ברוב שבח והודאה להשי"ת מתכבדים אנו להזמין את כבודכם להשתתף בשמחת הבר מצוה של בנ…"
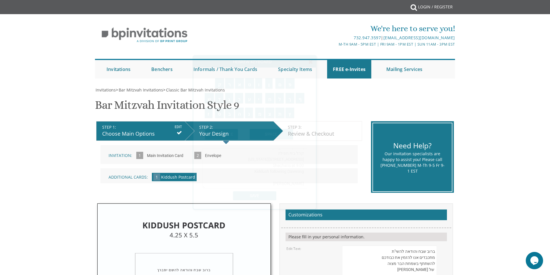
scroll to position [242, 0]
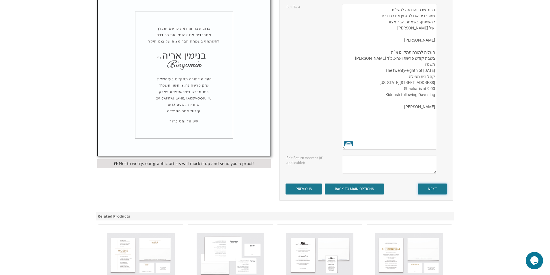
click at [440, 188] on input "NEXT" at bounding box center [432, 189] width 29 height 11
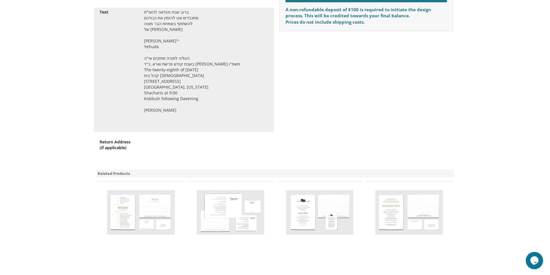
scroll to position [144, 0]
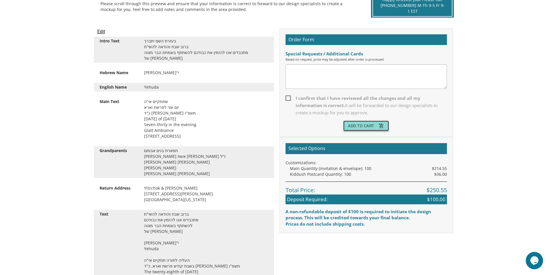
click at [368, 126] on button "Add To Cart add_shopping_cart" at bounding box center [367, 126] width 46 height 10
click at [288, 97] on span "I confirm that I have reviewed all the changes and all my information is correc…" at bounding box center [367, 106] width 162 height 22
click at [288, 97] on input "I confirm that I have reviewed all the changes and all my information is correc…" at bounding box center [288, 98] width 4 height 4
checkbox input "true"
click at [363, 125] on button "Add To Cart add_shopping_cart" at bounding box center [367, 126] width 46 height 10
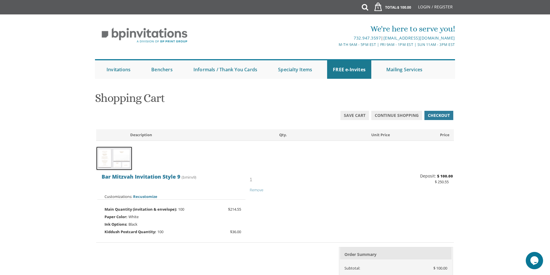
click at [123, 161] on img at bounding box center [114, 159] width 36 height 24
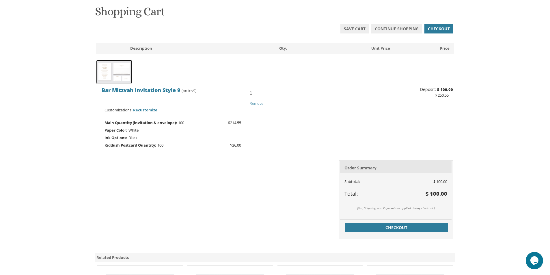
scroll to position [116, 0]
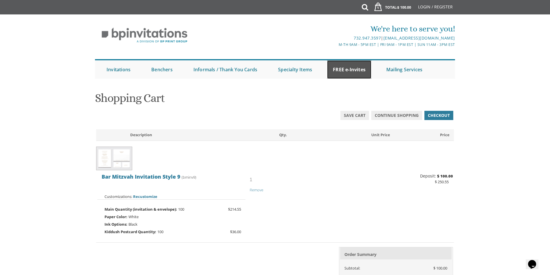
click at [348, 66] on link "FREE e-Invites" at bounding box center [349, 69] width 44 height 18
